Goal: Task Accomplishment & Management: Manage account settings

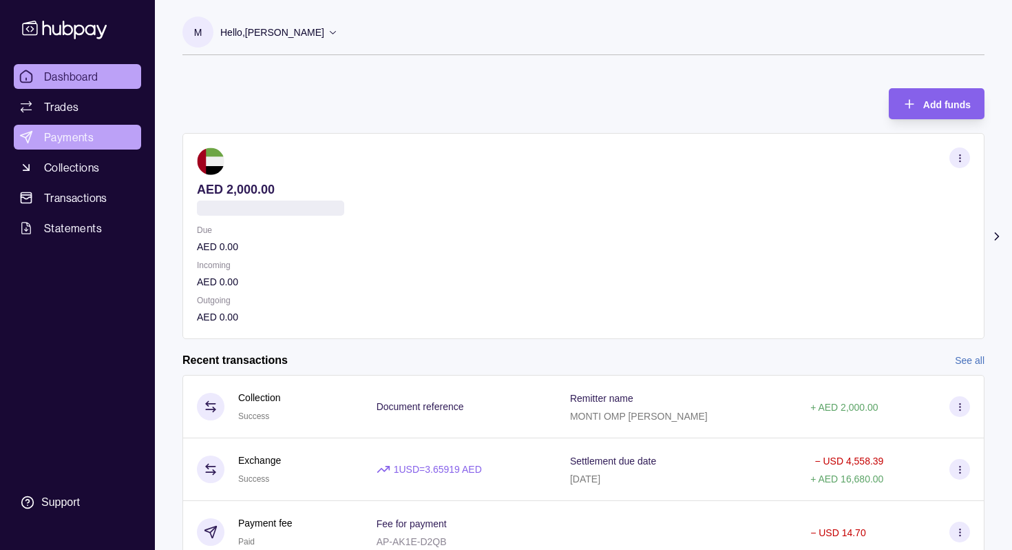
click at [100, 143] on link "Payments" at bounding box center [77, 137] width 127 height 25
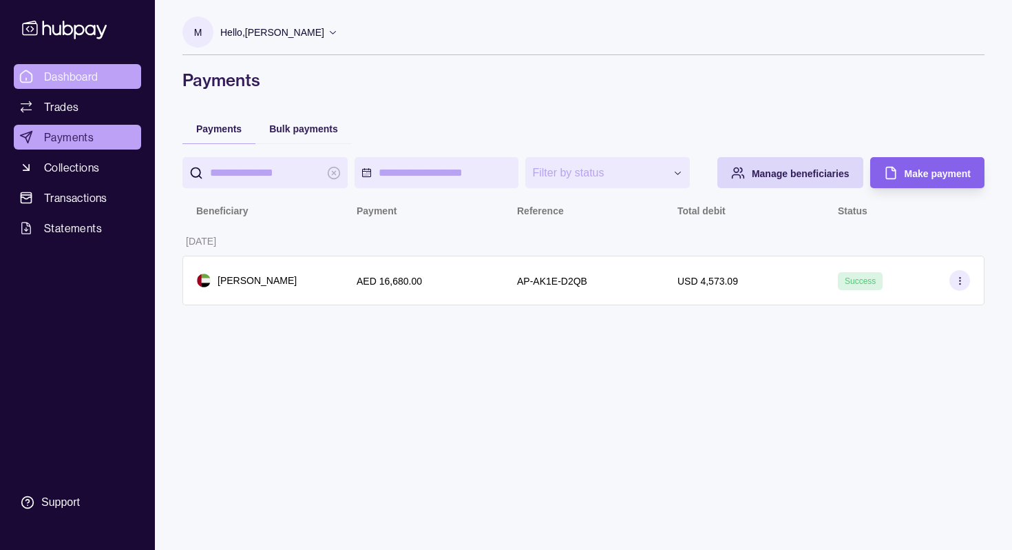
click at [92, 83] on span "Dashboard" at bounding box center [71, 76] width 54 height 17
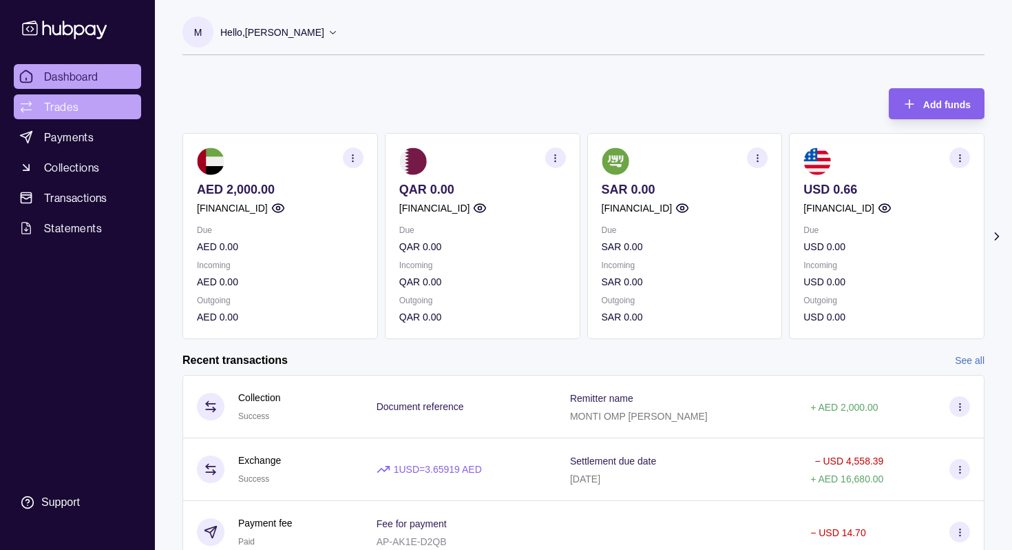
click at [98, 105] on link "Trades" at bounding box center [77, 106] width 127 height 25
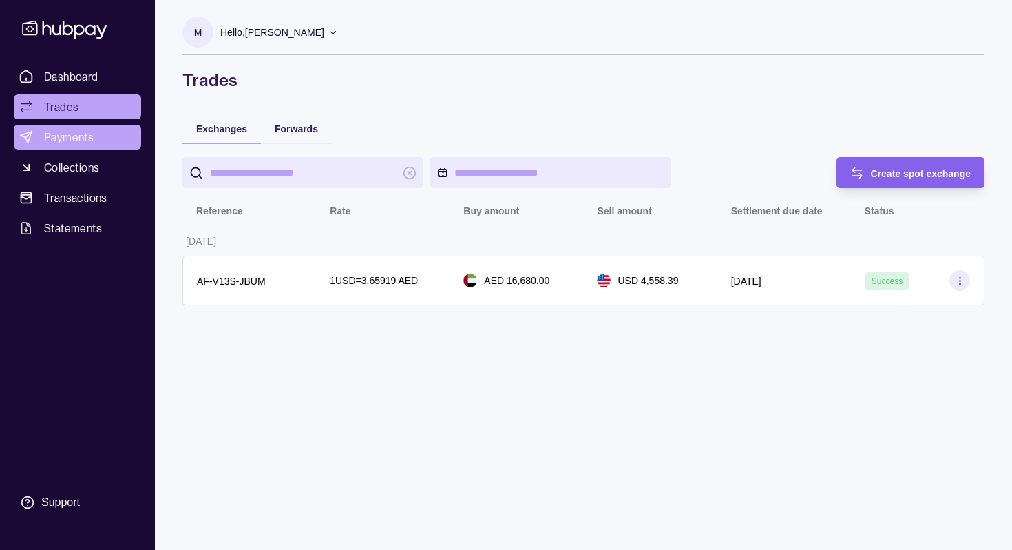
click at [98, 141] on link "Payments" at bounding box center [77, 137] width 127 height 25
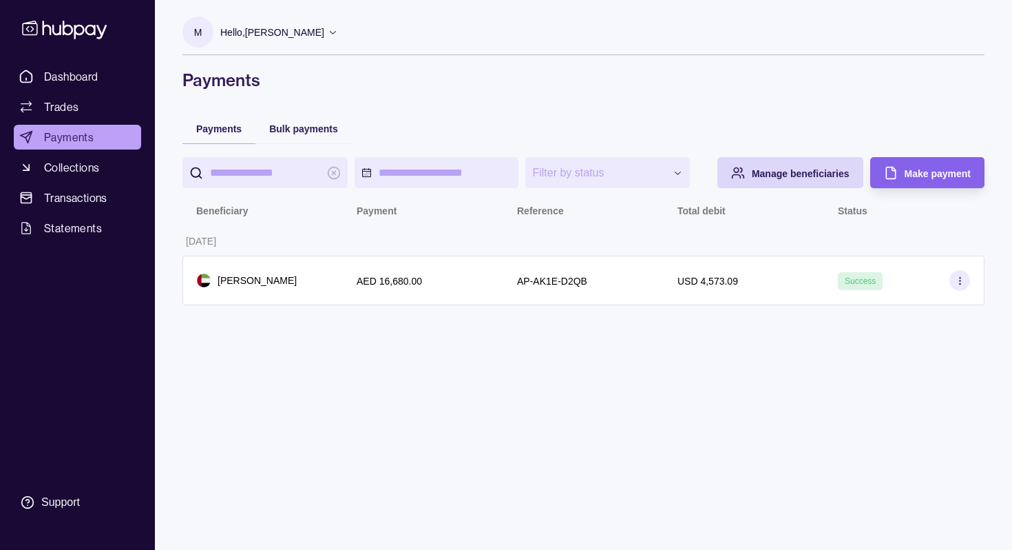
click at [324, 22] on div "Hello, [PERSON_NAME]" at bounding box center [279, 32] width 118 height 29
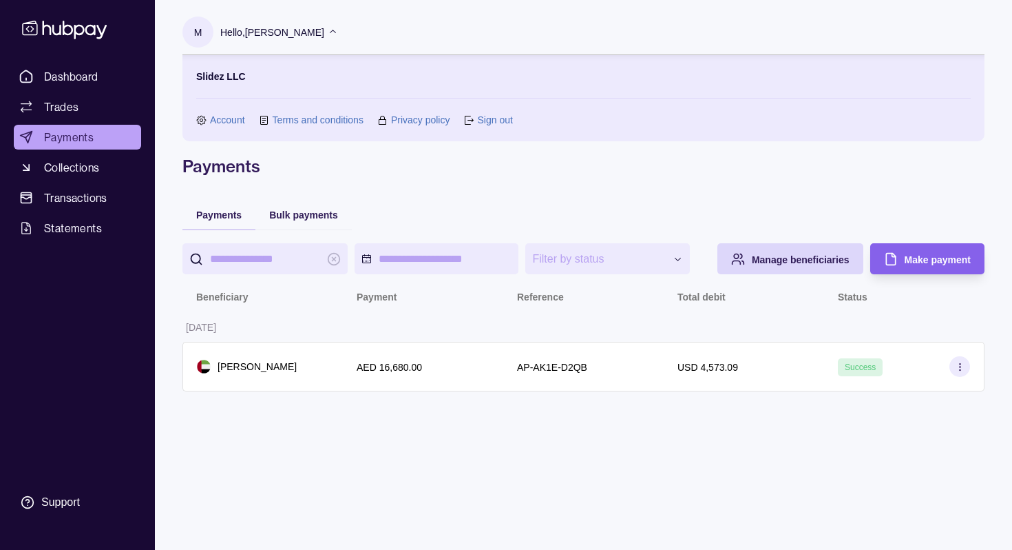
click at [222, 121] on link "Account" at bounding box center [227, 119] width 35 height 15
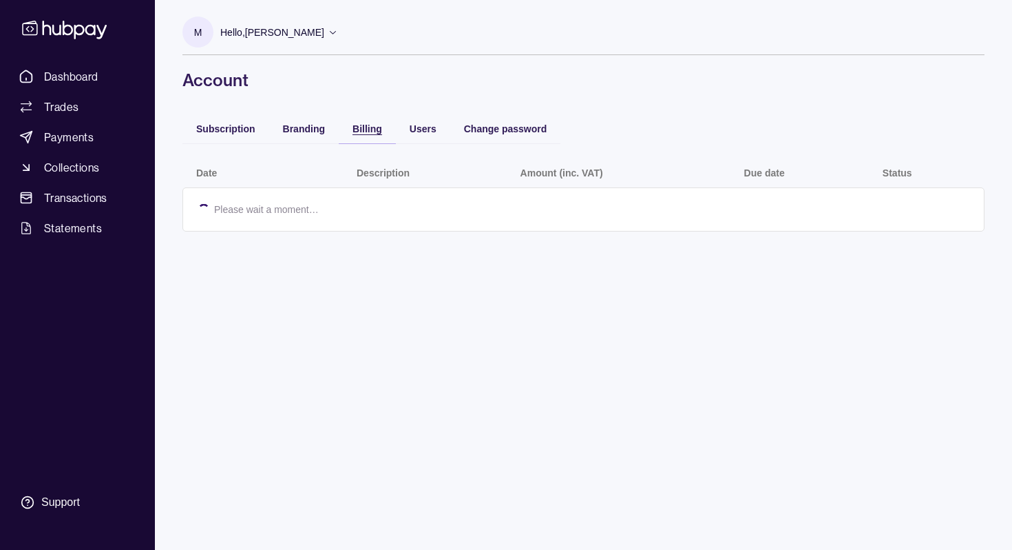
click at [362, 129] on span "Billing" at bounding box center [368, 128] width 30 height 11
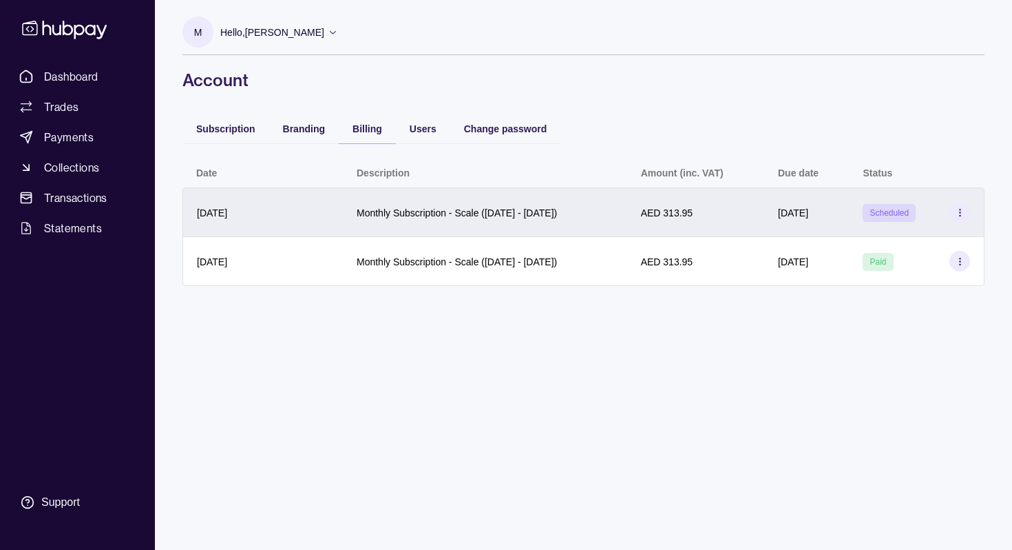
click at [957, 211] on icon at bounding box center [960, 212] width 10 height 10
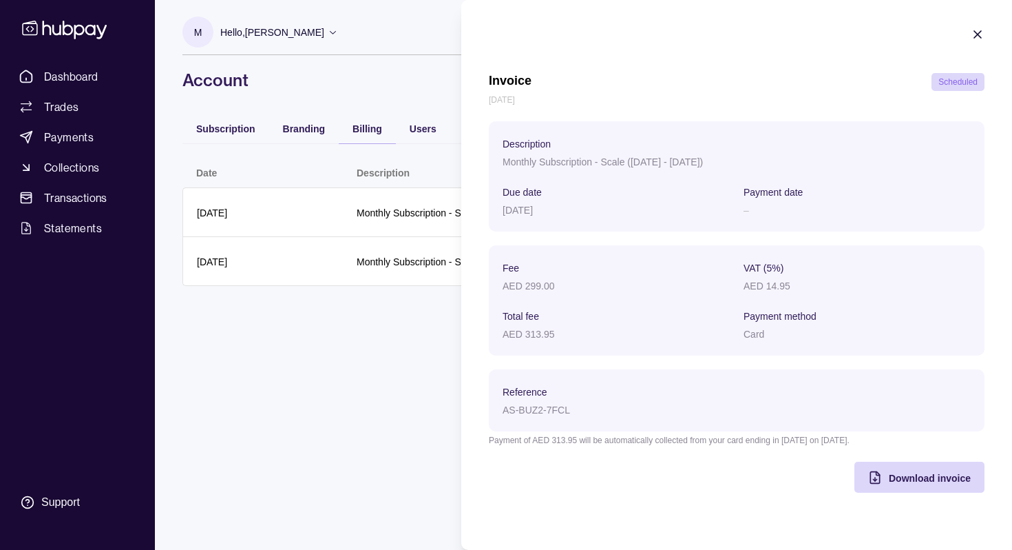
click at [976, 17] on section "Invoice Scheduled [DATE] Description Monthly Subscription - Scale ([DATE] - [DA…" at bounding box center [736, 260] width 551 height 520
click at [981, 28] on icon "button" at bounding box center [978, 35] width 14 height 14
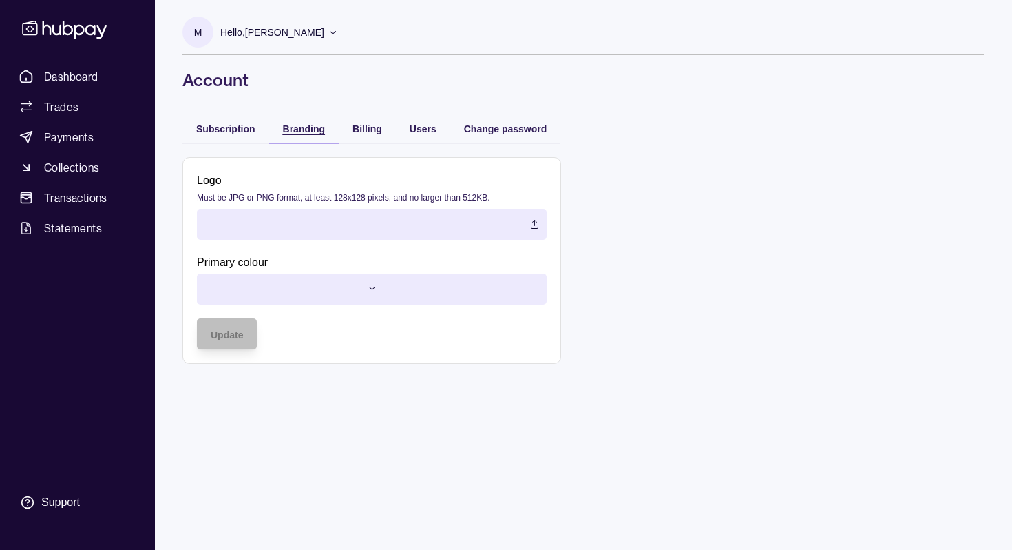
click at [322, 132] on span "Branding" at bounding box center [304, 128] width 42 height 11
click at [226, 133] on span "Subscription" at bounding box center [225, 128] width 59 height 11
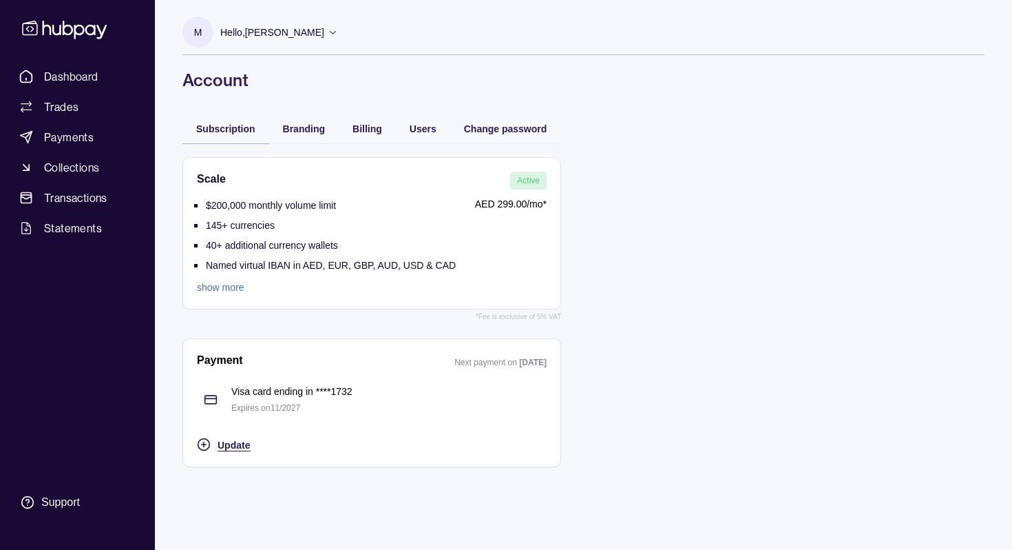
click at [247, 441] on span "Update" at bounding box center [234, 444] width 32 height 11
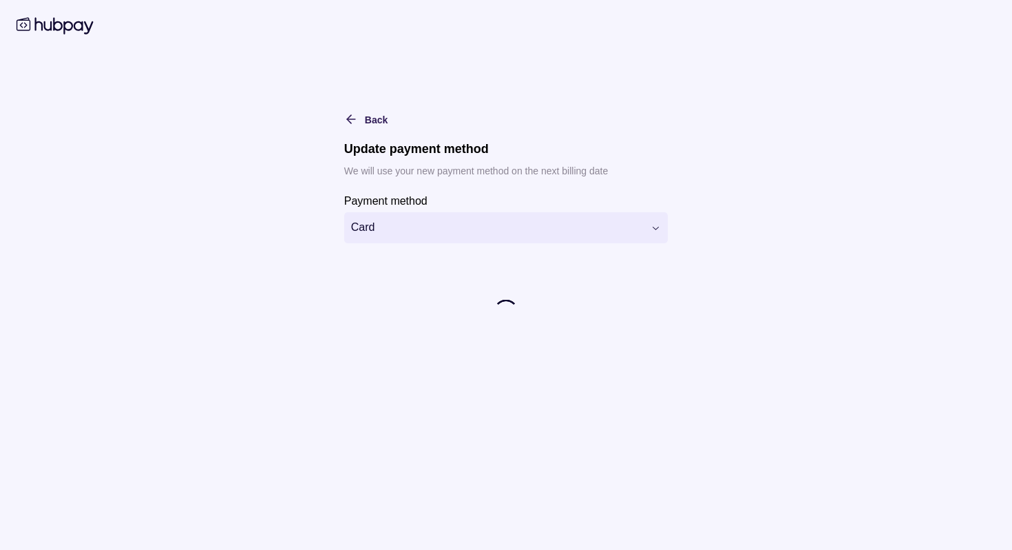
click at [488, 209] on section "**********" at bounding box center [506, 217] width 324 height 51
click at [488, 215] on html "**********" at bounding box center [506, 275] width 1012 height 550
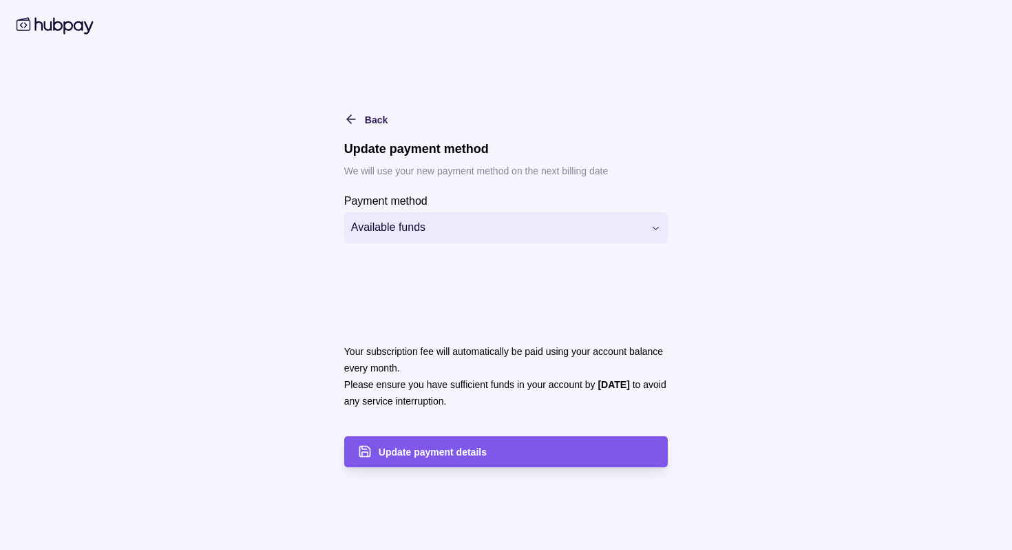
click at [430, 446] on span "Update payment details" at bounding box center [433, 451] width 108 height 11
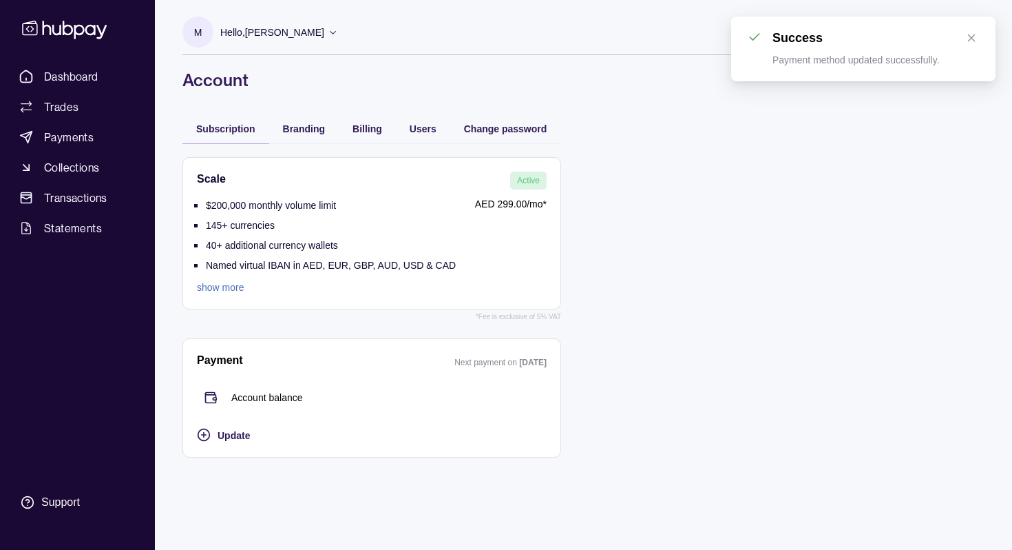
click at [616, 262] on div "Scale Active $200,000 monthly volume limit 145+ currencies 40+ additional curre…" at bounding box center [583, 307] width 802 height 328
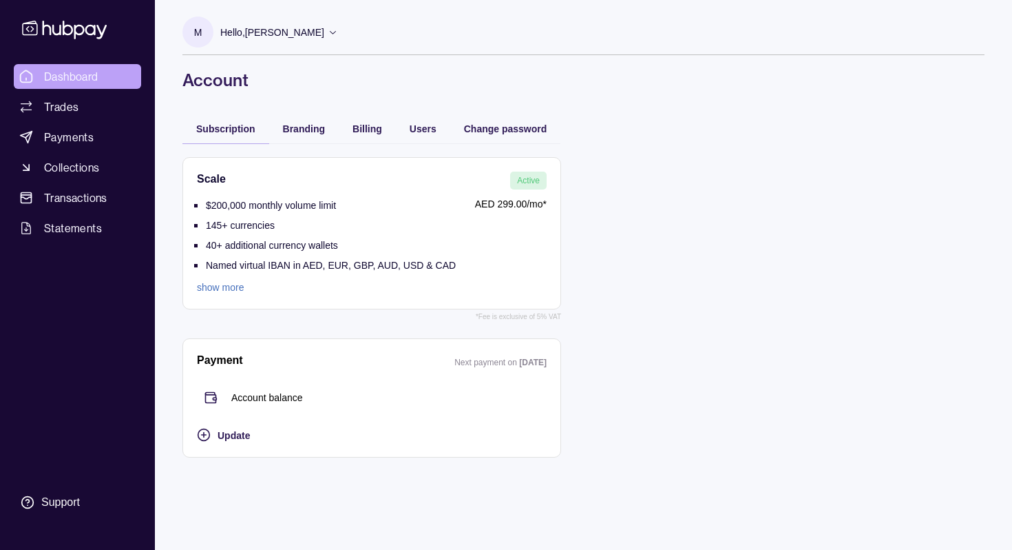
click at [79, 77] on span "Dashboard" at bounding box center [71, 76] width 54 height 17
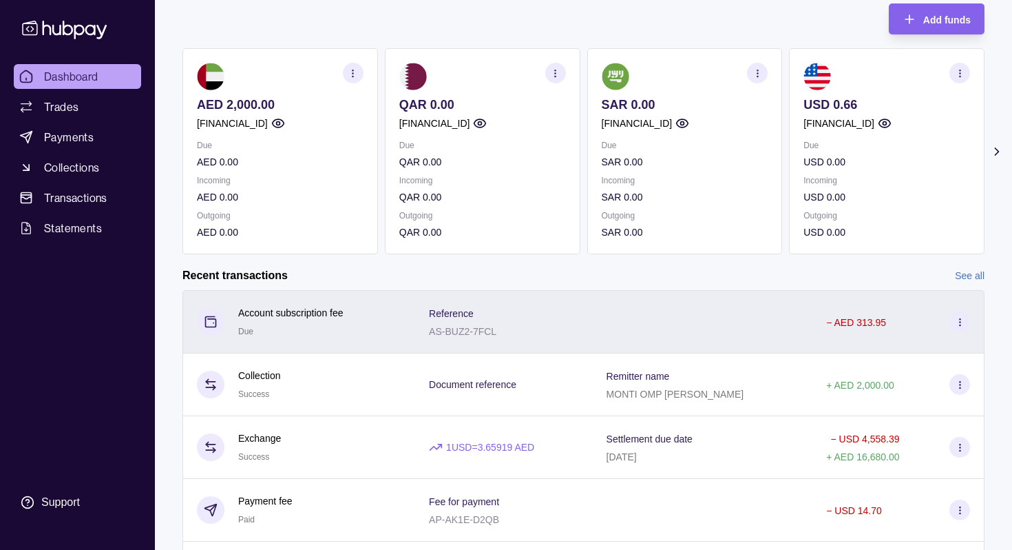
scroll to position [184, 0]
